Goal: Download file/media

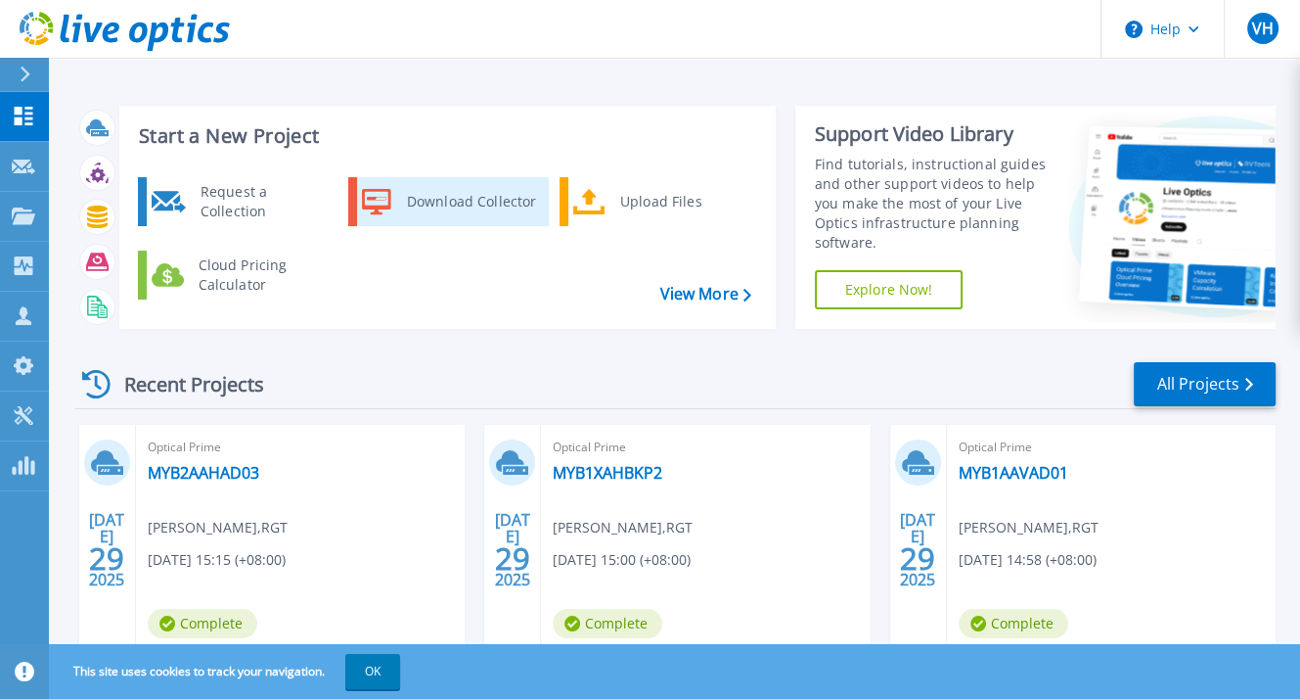
click at [389, 202] on icon at bounding box center [376, 201] width 29 height 26
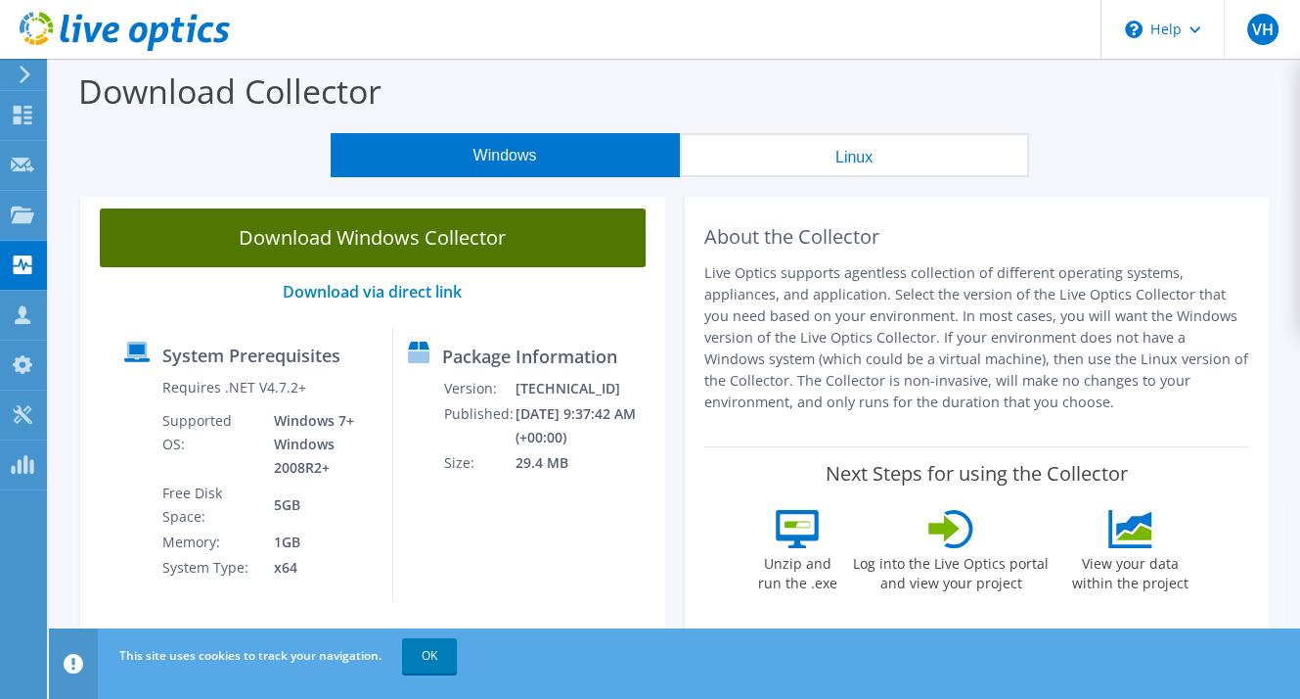
click at [368, 238] on link "Download Windows Collector" at bounding box center [373, 237] width 546 height 59
